Goal: Task Accomplishment & Management: Use online tool/utility

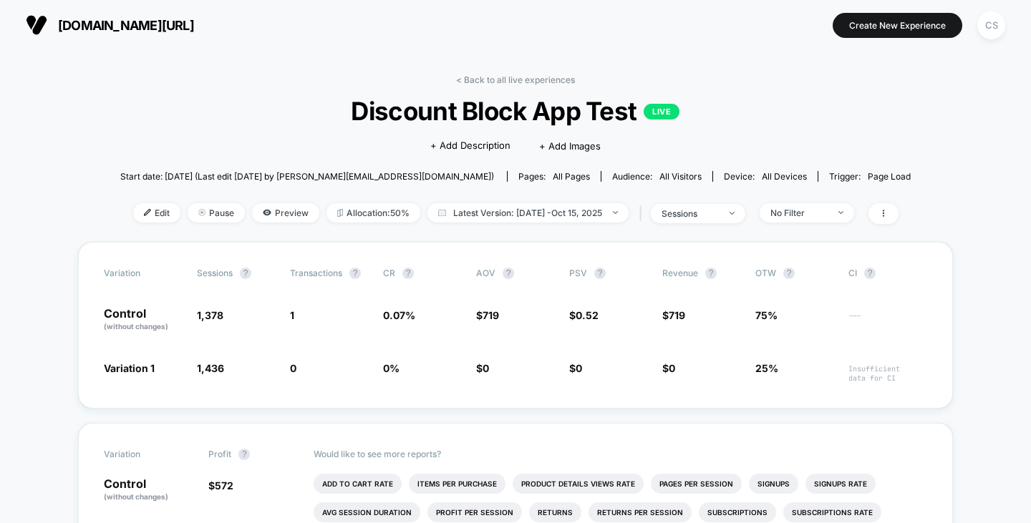
click at [1015, 29] on div "[DOMAIN_NAME][URL] Create New Experience CS" at bounding box center [515, 25] width 1031 height 50
click at [1001, 24] on div "CS" at bounding box center [991, 25] width 28 height 28
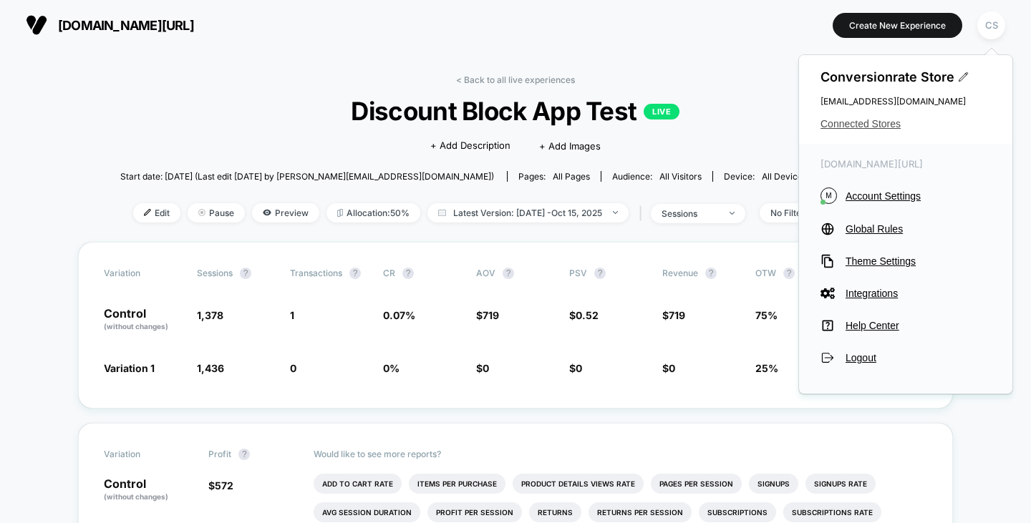
click at [857, 122] on span "Connected Stores" at bounding box center [906, 123] width 170 height 11
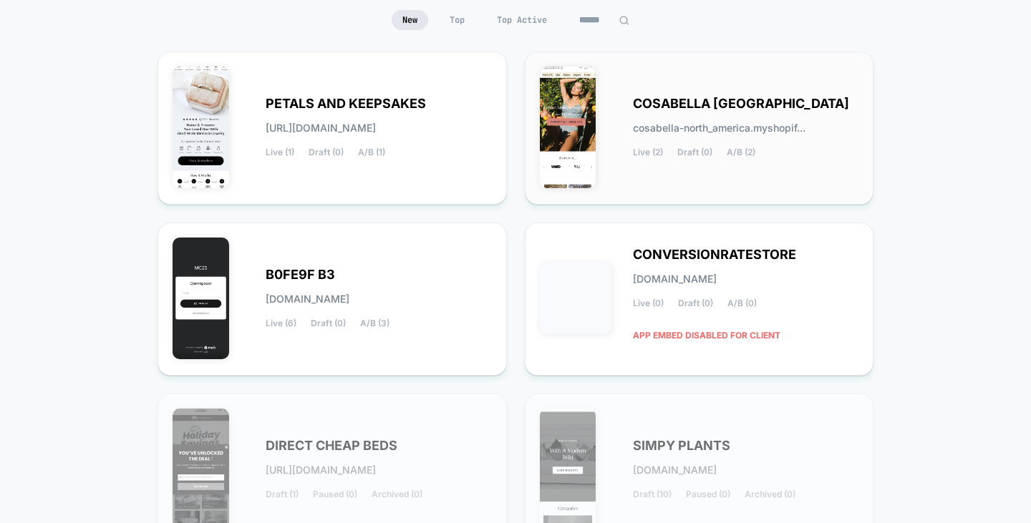
scroll to position [143, 0]
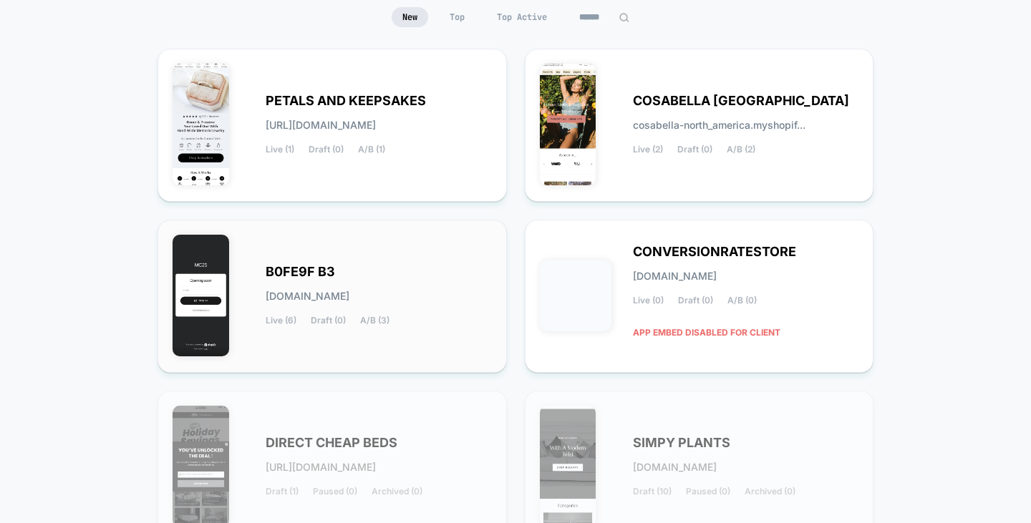
click at [409, 241] on div "B0FE9F B3 [DOMAIN_NAME] Live (6) Draft (0) A/B (3)" at bounding box center [332, 296] width 319 height 123
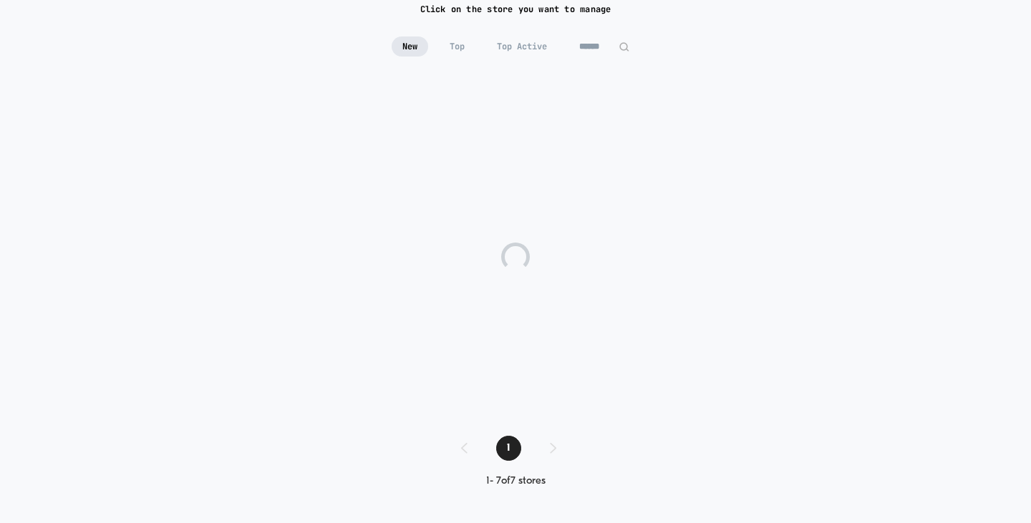
scroll to position [114, 0]
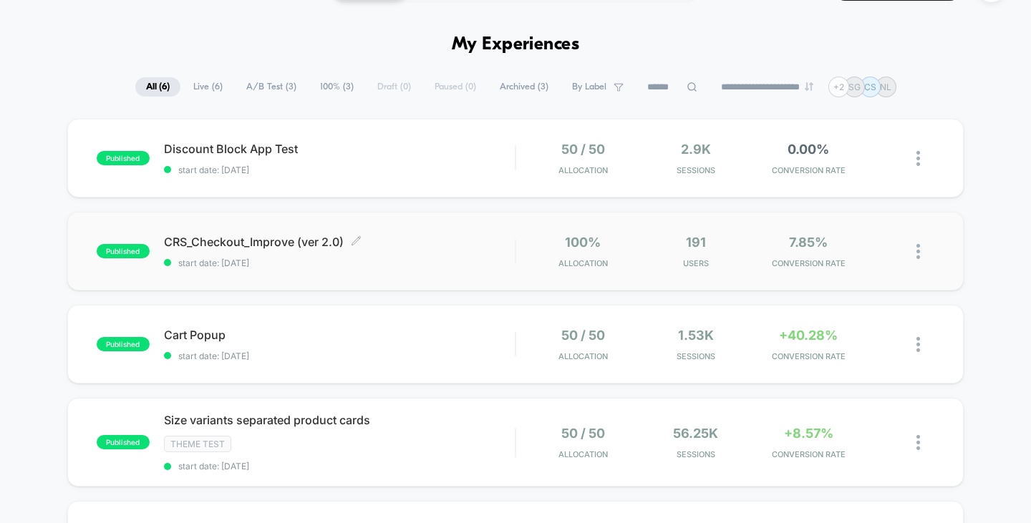
scroll to position [72, 0]
